Goal: Task Accomplishment & Management: Use online tool/utility

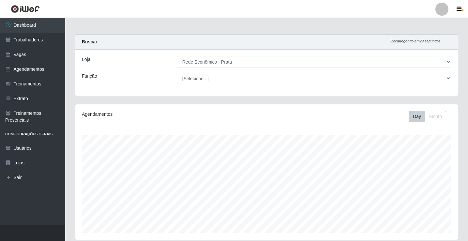
select select "192"
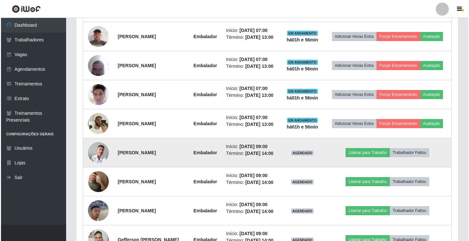
scroll to position [304, 0]
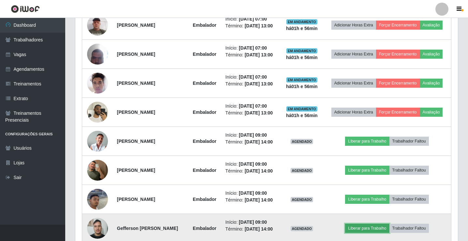
click at [368, 231] on button "Liberar para Trabalho" at bounding box center [367, 228] width 44 height 9
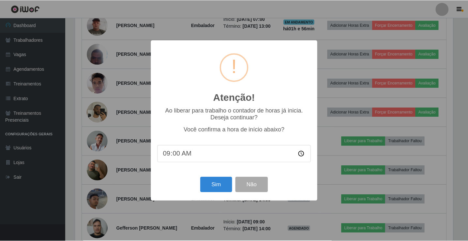
scroll to position [135, 379]
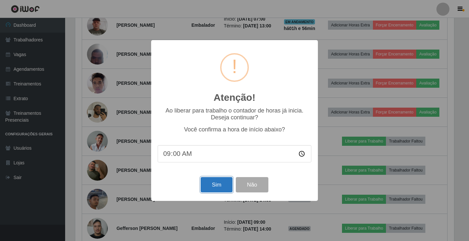
click at [215, 186] on button "Sim" at bounding box center [217, 184] width 32 height 15
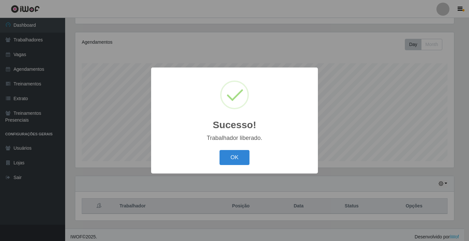
click at [220, 150] on button "OK" at bounding box center [235, 157] width 30 height 15
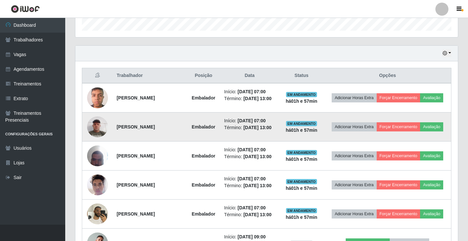
scroll to position [333, 0]
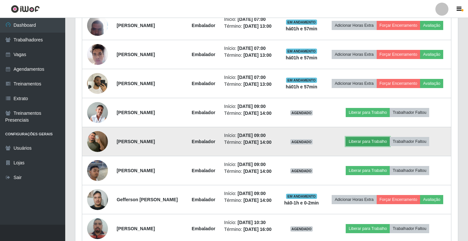
click at [368, 145] on button "Liberar para Trabalho" at bounding box center [367, 141] width 44 height 9
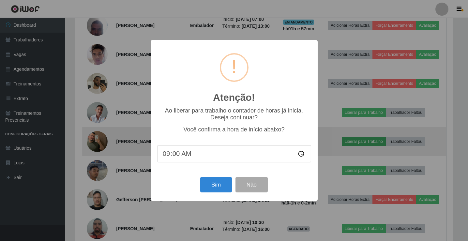
scroll to position [135, 379]
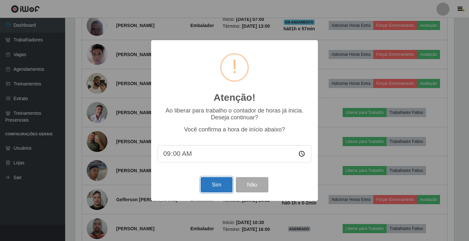
click at [208, 190] on button "Sim" at bounding box center [217, 184] width 32 height 15
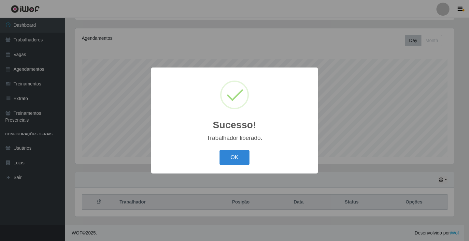
click at [220, 150] on button "OK" at bounding box center [235, 157] width 30 height 15
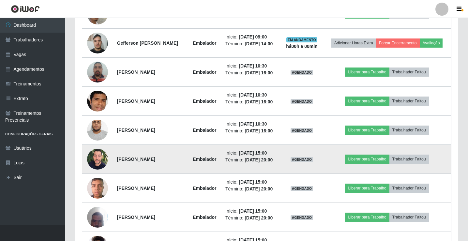
scroll to position [424, 0]
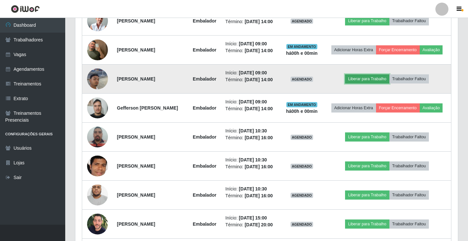
click at [362, 80] on button "Liberar para Trabalho" at bounding box center [367, 78] width 44 height 9
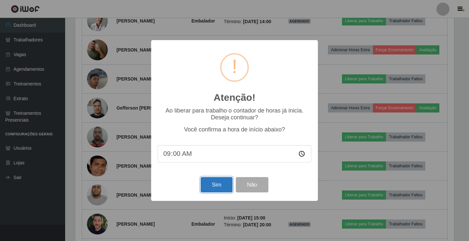
click at [229, 183] on button "Sim" at bounding box center [217, 184] width 32 height 15
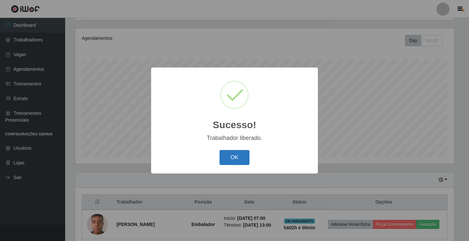
click at [247, 162] on button "OK" at bounding box center [235, 157] width 30 height 15
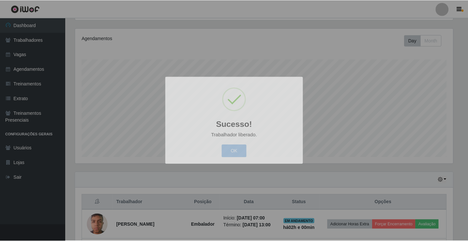
scroll to position [135, 382]
